Goal: Task Accomplishment & Management: Use online tool/utility

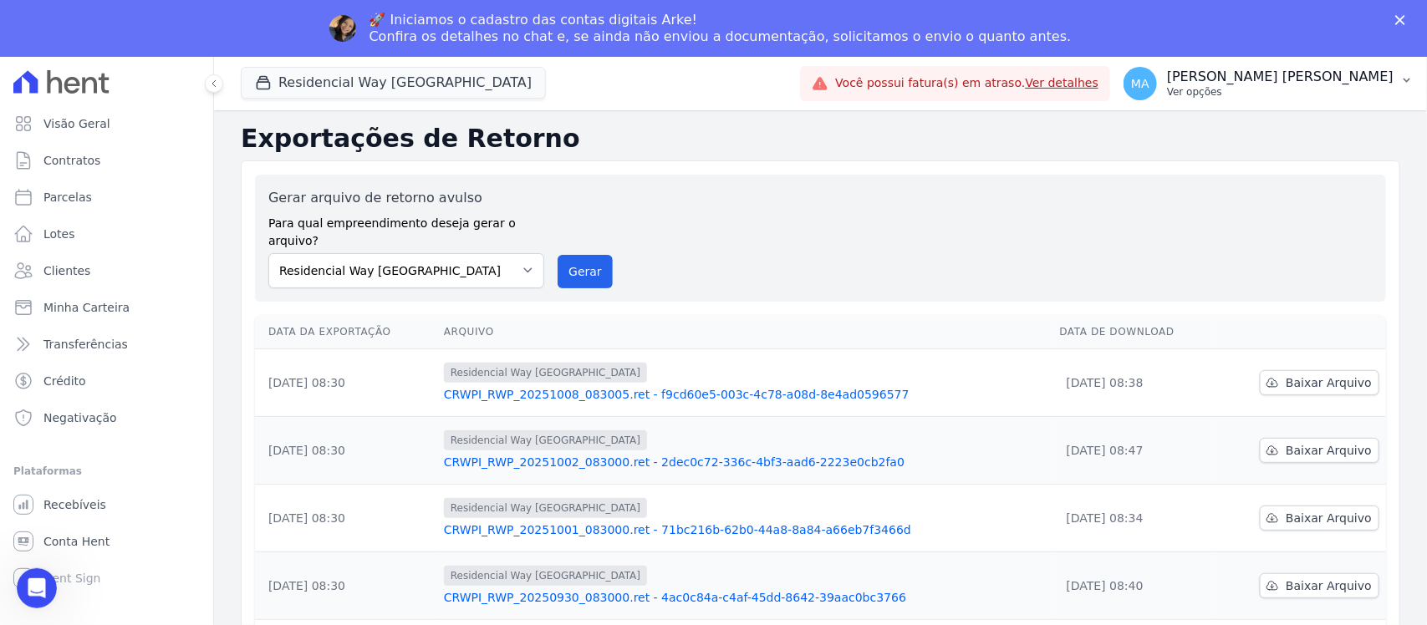
click at [1150, 80] on span "MA" at bounding box center [1140, 84] width 18 height 12
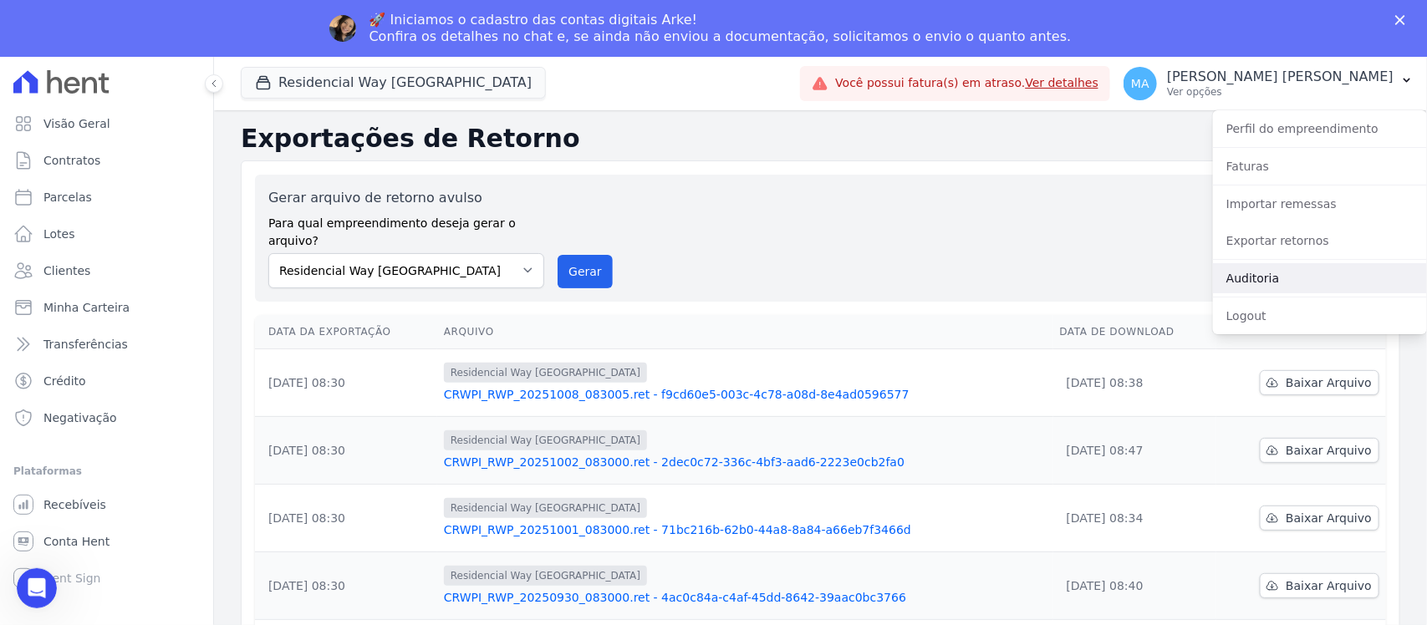
click at [1235, 283] on link "Auditoria" at bounding box center [1320, 278] width 214 height 30
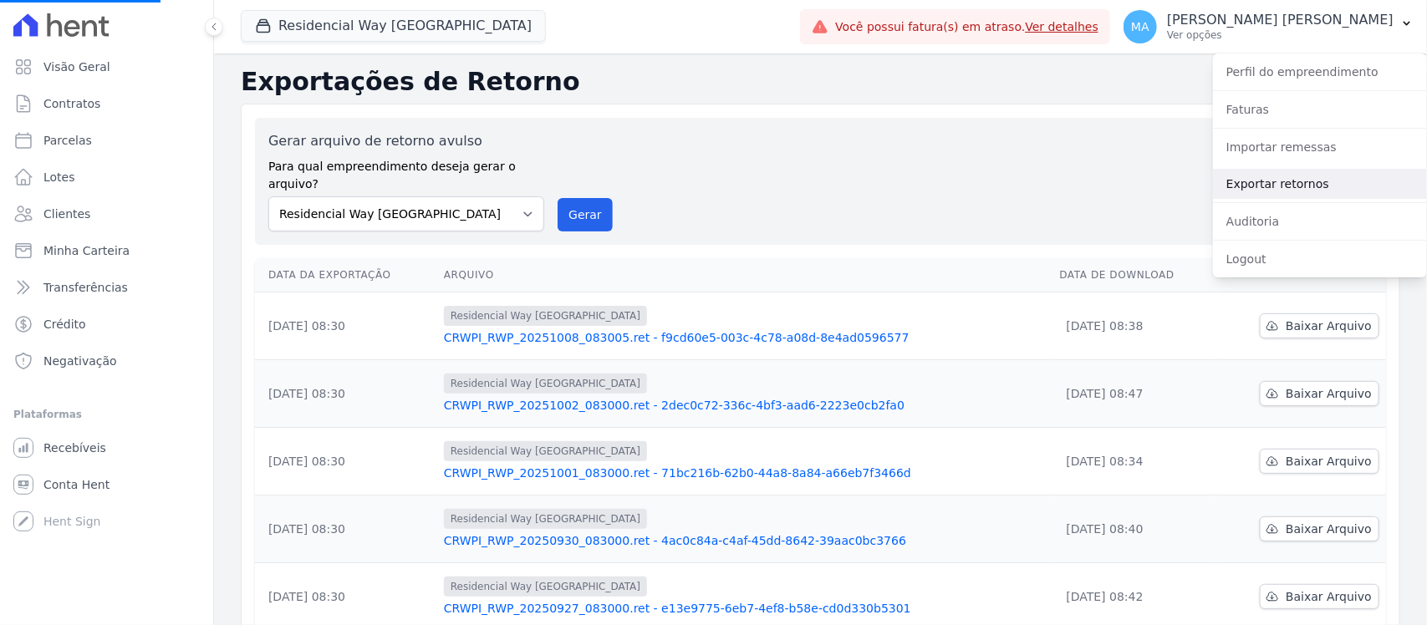
click at [1235, 181] on link "Exportar retornos" at bounding box center [1320, 184] width 214 height 30
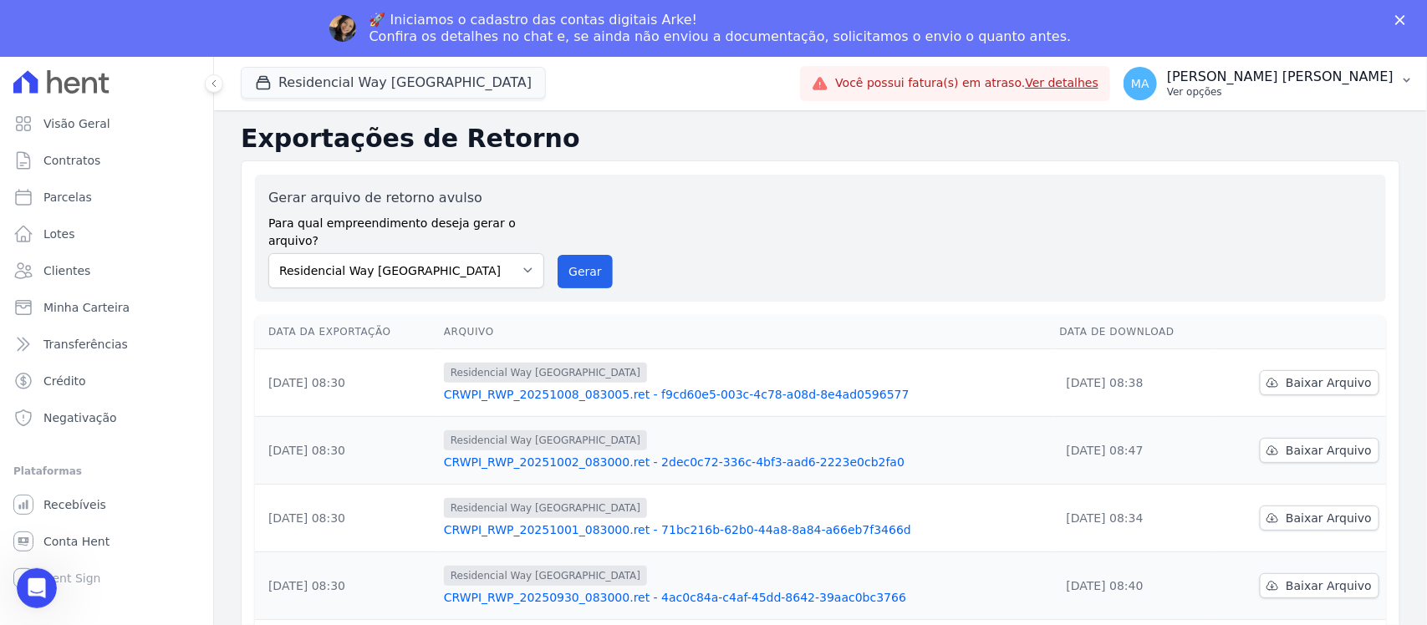
click at [1150, 84] on span "MA" at bounding box center [1140, 84] width 18 height 12
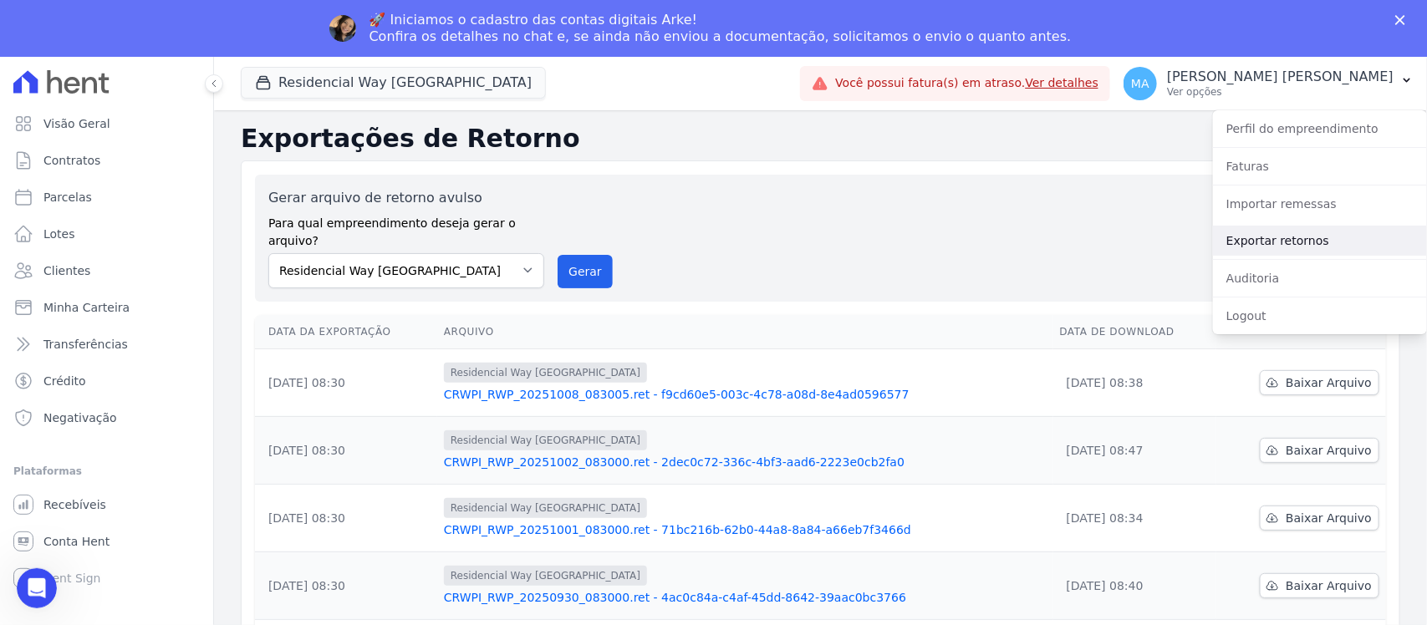
click at [1242, 243] on link "Exportar retornos" at bounding box center [1320, 241] width 214 height 30
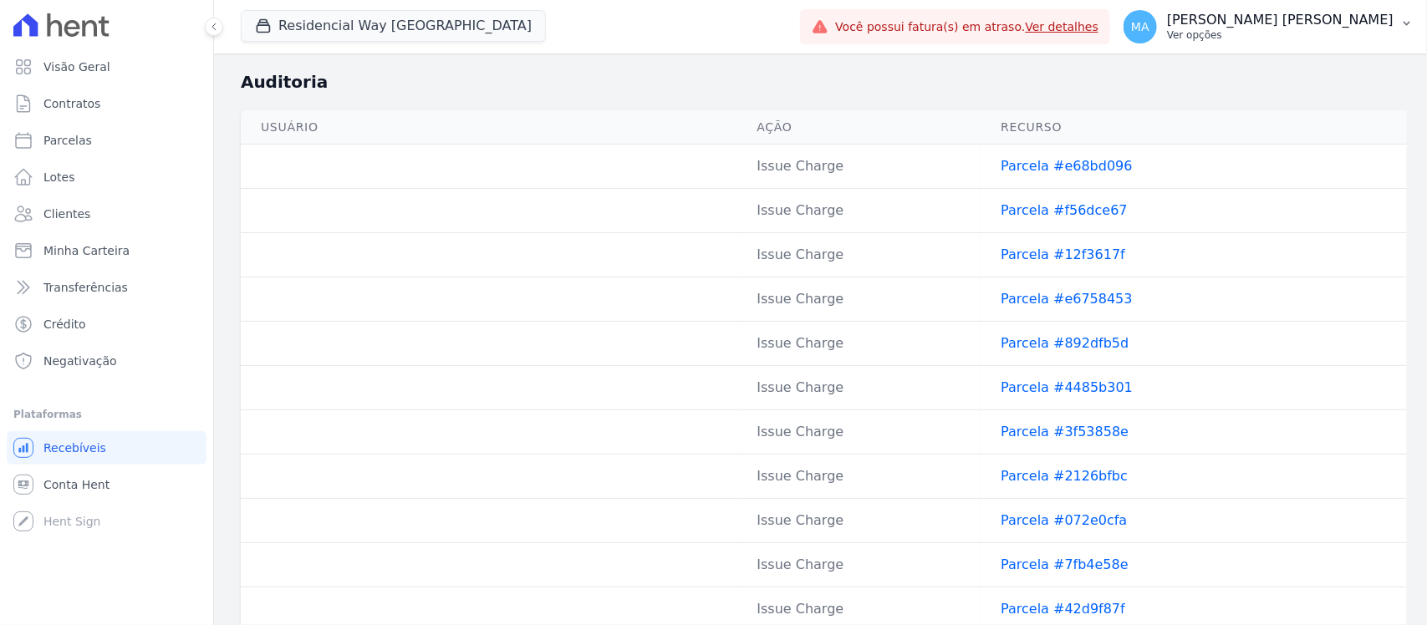
click at [1259, 36] on p "Ver opções" at bounding box center [1280, 34] width 227 height 13
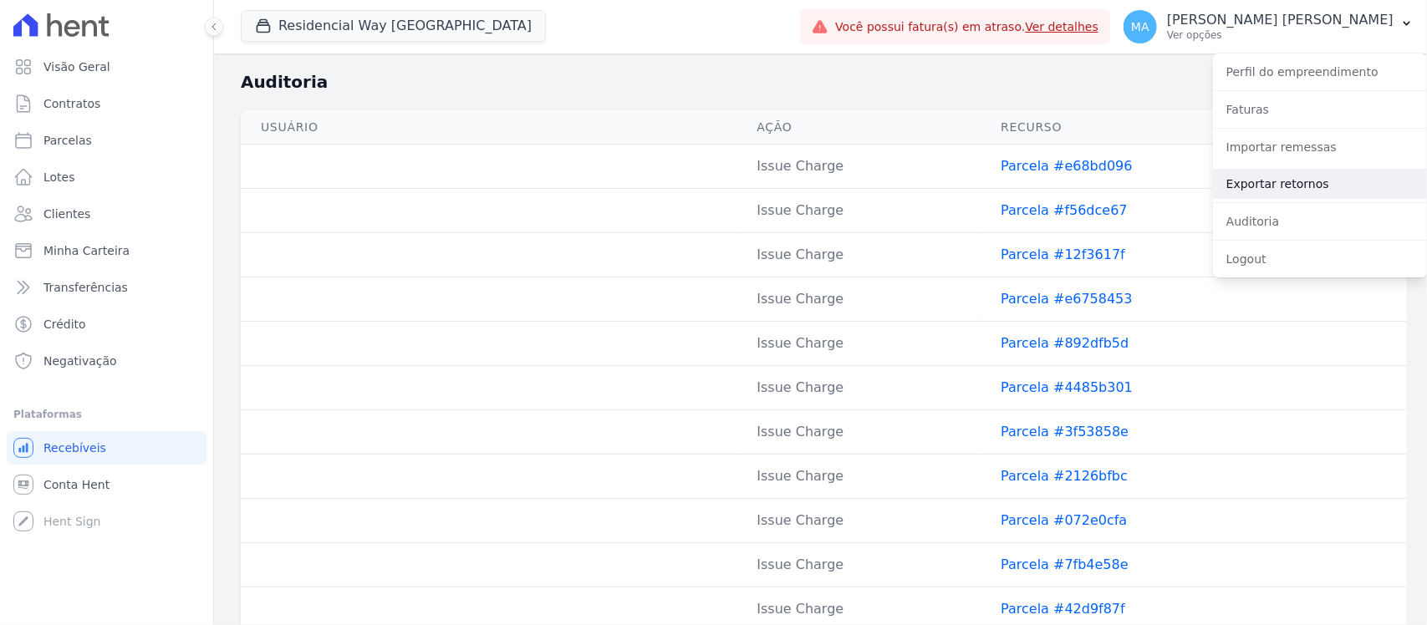
click at [1264, 186] on link "Exportar retornos" at bounding box center [1320, 184] width 214 height 30
